Goal: Task Accomplishment & Management: Manage account settings

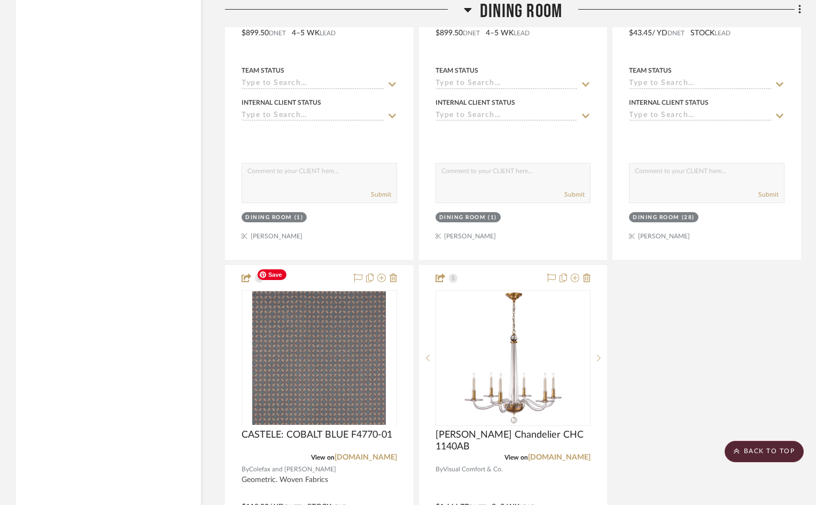
scroll to position [2511, 0]
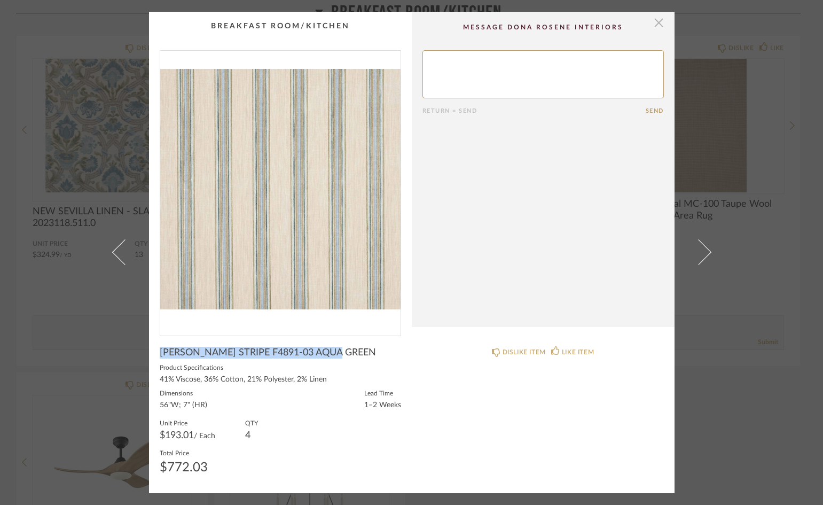
click at [657, 23] on span "button" at bounding box center [659, 22] width 21 height 21
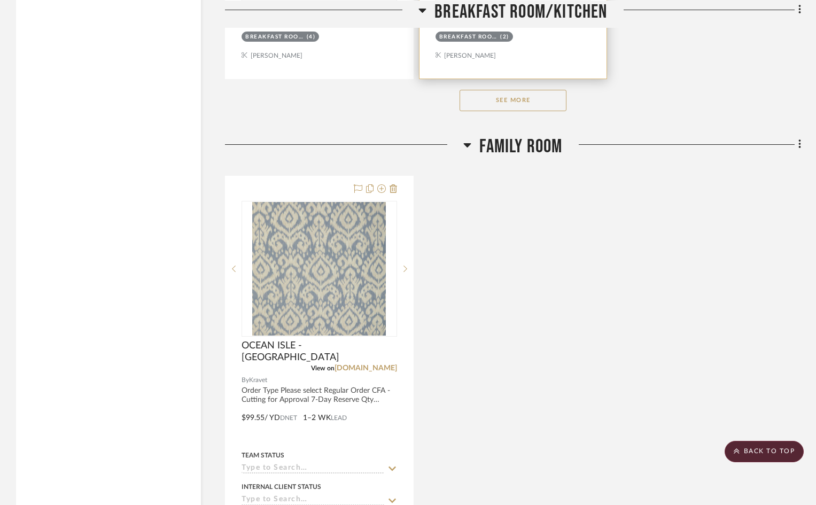
scroll to position [1710, 0]
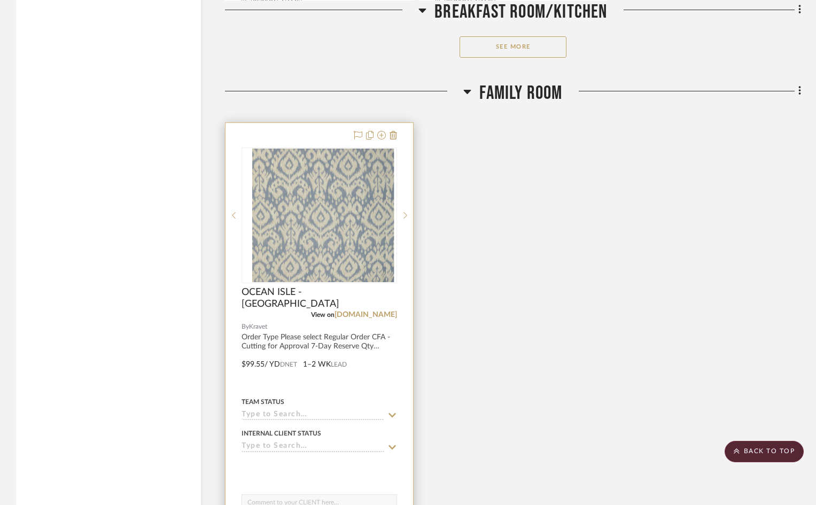
click at [321, 123] on div at bounding box center [319, 357] width 188 height 468
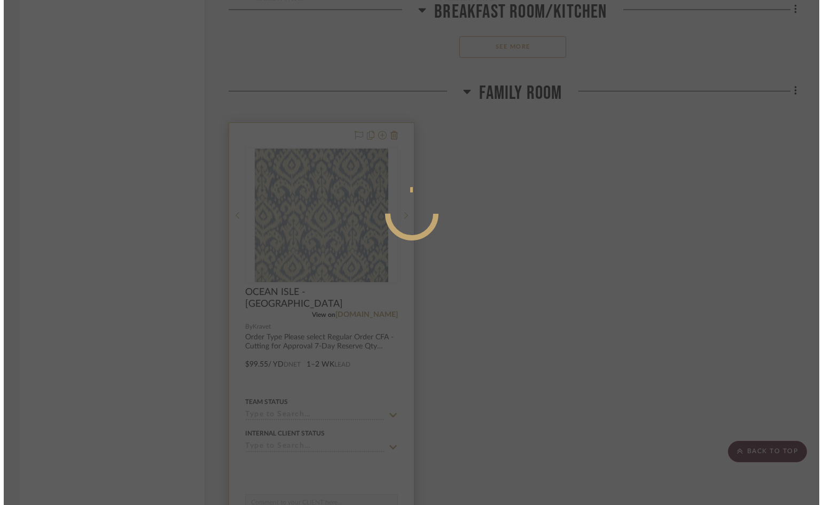
scroll to position [0, 0]
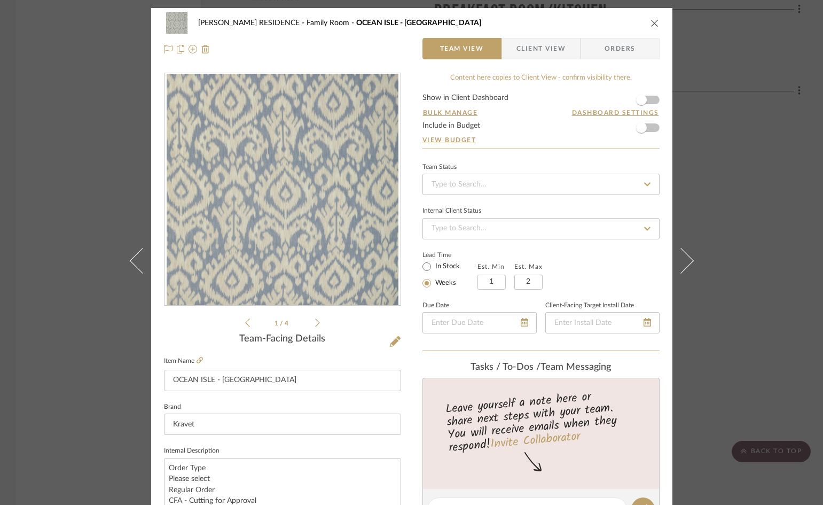
click at [511, 55] on span "button" at bounding box center [509, 48] width 14 height 21
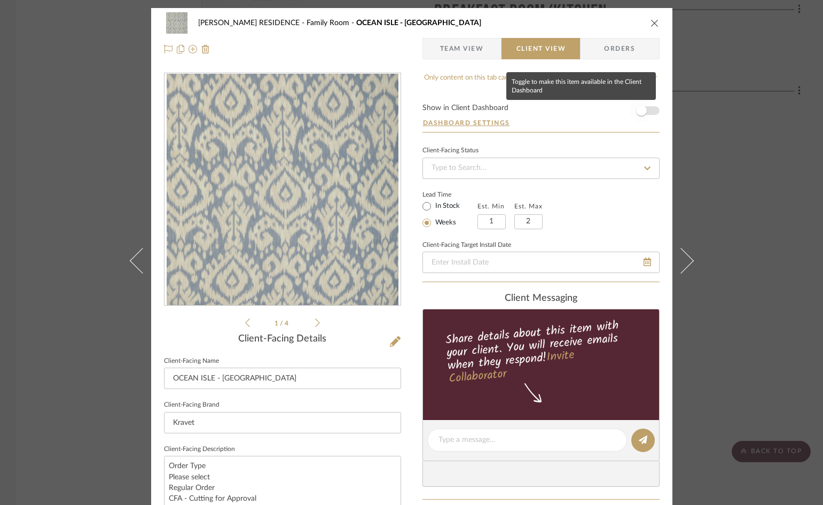
click at [636, 112] on span "button" at bounding box center [641, 110] width 11 height 11
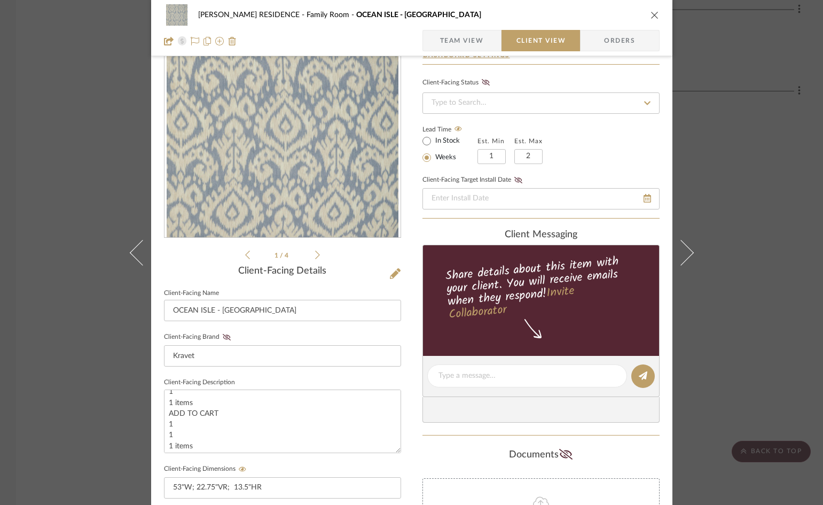
scroll to position [53, 0]
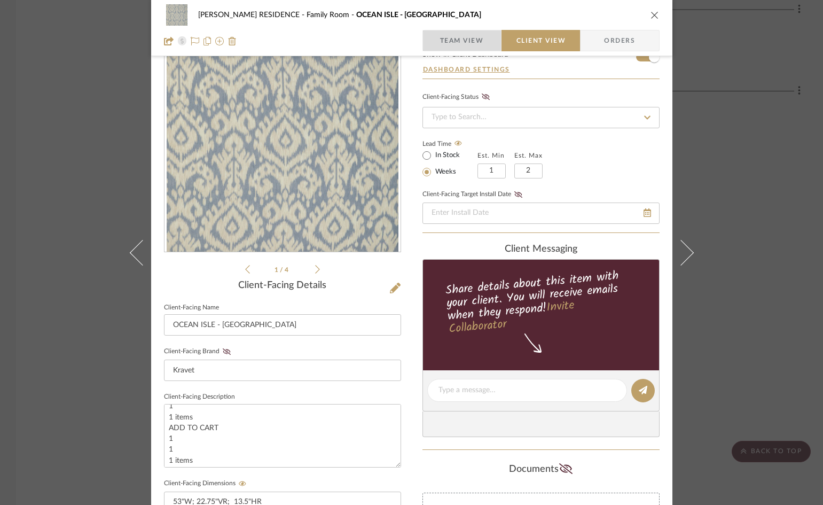
click at [445, 41] on span "Team View" at bounding box center [462, 40] width 44 height 21
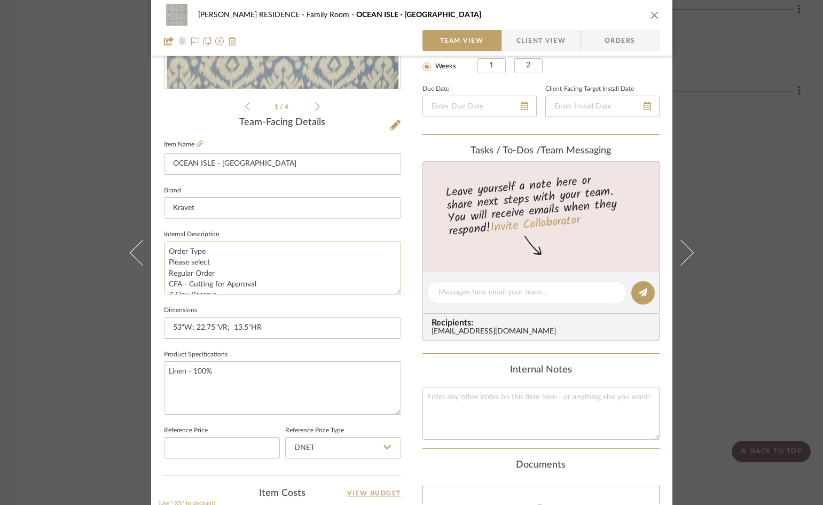
scroll to position [107, 0]
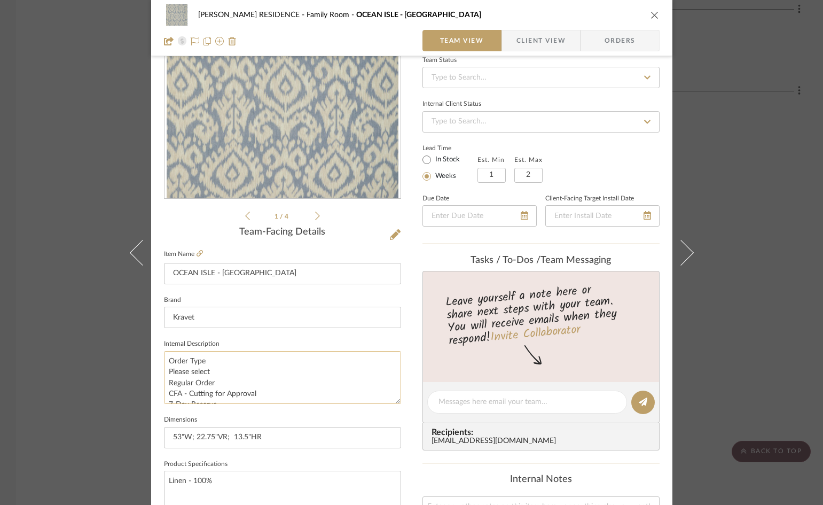
click at [283, 365] on textarea "Order Type Please select Regular Order CFA - Cutting for Approval 7-Day Reserve…" at bounding box center [282, 377] width 237 height 53
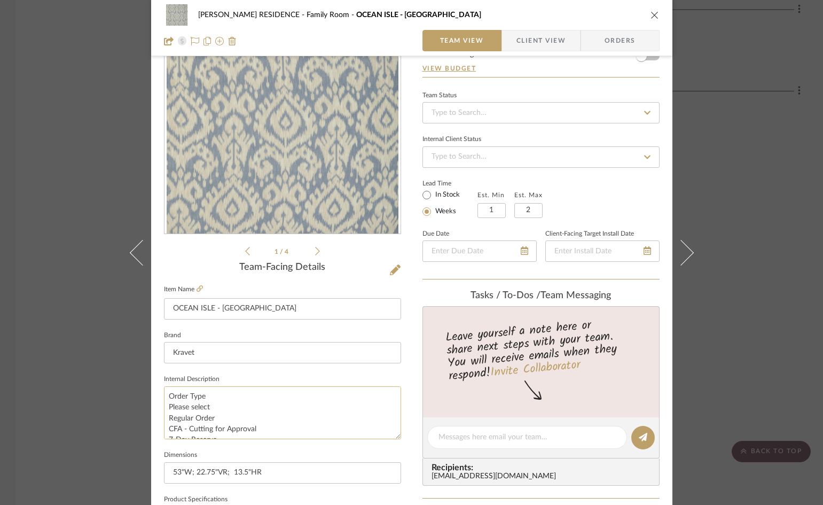
scroll to position [53, 0]
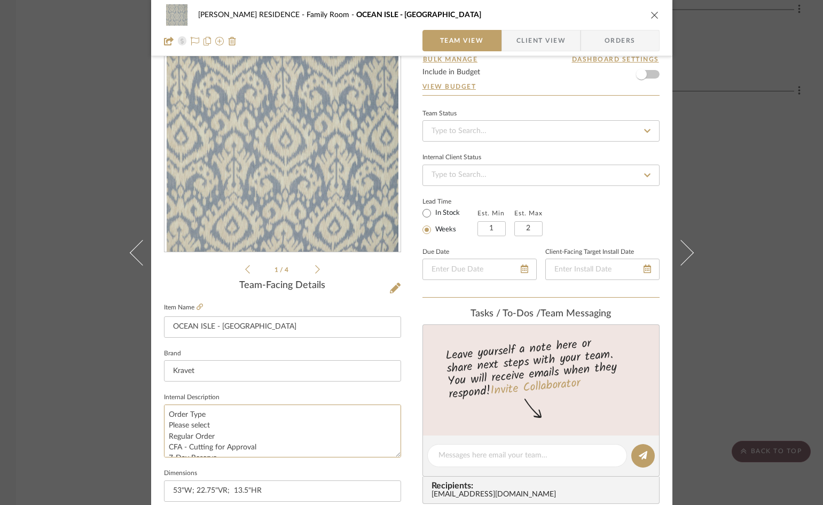
drag, startPoint x: 254, startPoint y: 443, endPoint x: 98, endPoint y: 393, distance: 164.1
click at [151, 418] on div "[PERSON_NAME] RESIDENCE Family Room OCEAN ISLE - [GEOGRAPHIC_DATA] Team View Cl…" at bounding box center [411, 448] width 521 height 987
type textarea "elect Regular Order CFA - Cutting for Approval 7-Day Reserve ORDER MEMO ADD TO …"
drag, startPoint x: 165, startPoint y: 415, endPoint x: 262, endPoint y: 452, distance: 103.5
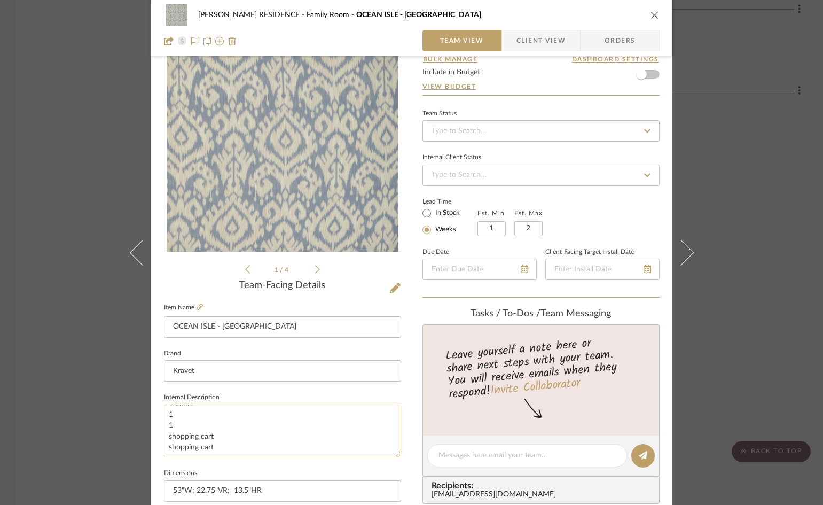
click at [262, 452] on textarea "elect Regular Order CFA - Cutting for Approval 7-Day Reserve ORDER MEMO ADD TO …" at bounding box center [282, 430] width 237 height 53
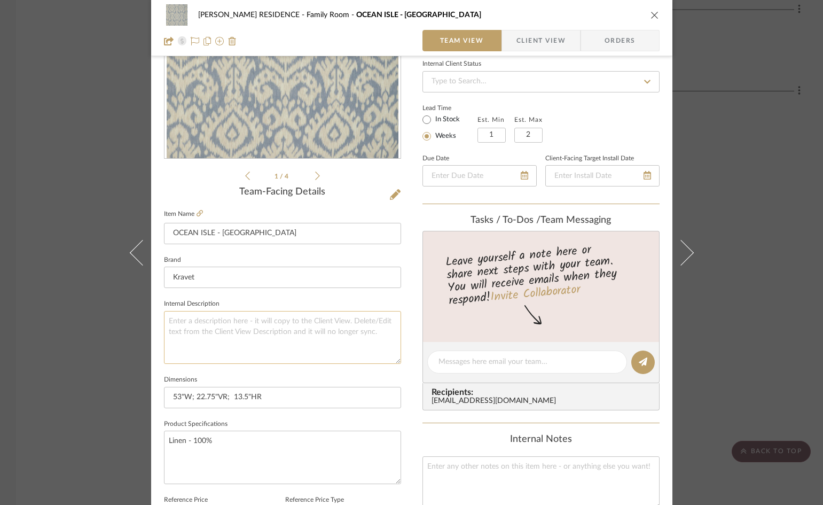
scroll to position [160, 0]
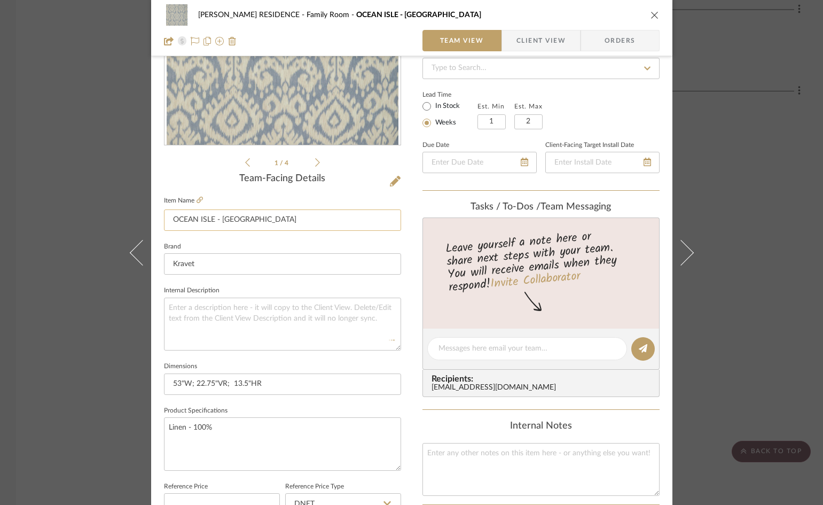
click at [280, 219] on input "OCEAN ISLE - [GEOGRAPHIC_DATA]" at bounding box center [282, 219] width 237 height 21
drag, startPoint x: 214, startPoint y: 426, endPoint x: 159, endPoint y: 435, distance: 55.8
click at [159, 435] on div "[PERSON_NAME] RESIDENCE Family Room [GEOGRAPHIC_DATA] - [GEOGRAPHIC_DATA] Team …" at bounding box center [411, 341] width 521 height 987
drag, startPoint x: 260, startPoint y: 384, endPoint x: 62, endPoint y: 383, distance: 197.7
click at [62, 383] on div "[PERSON_NAME] RESIDENCE Family Room [GEOGRAPHIC_DATA] - [GEOGRAPHIC_DATA] Team …" at bounding box center [411, 252] width 823 height 505
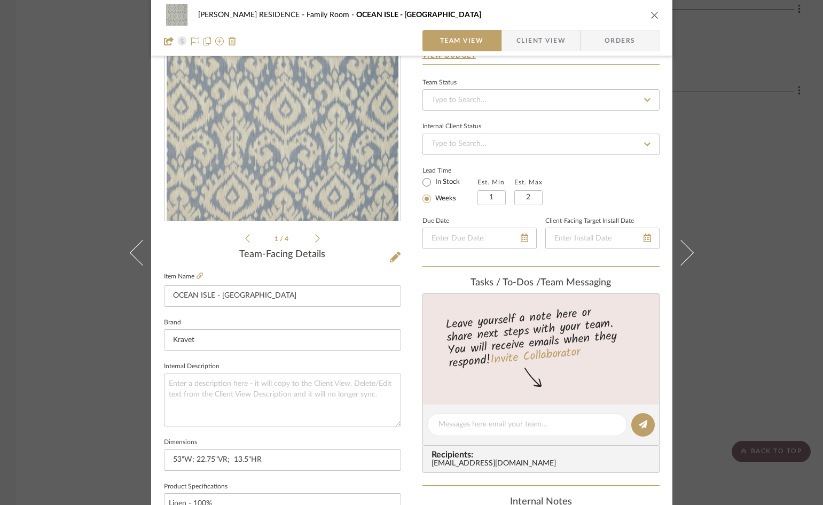
scroll to position [53, 0]
